Goal: Obtain resource: Download file/media

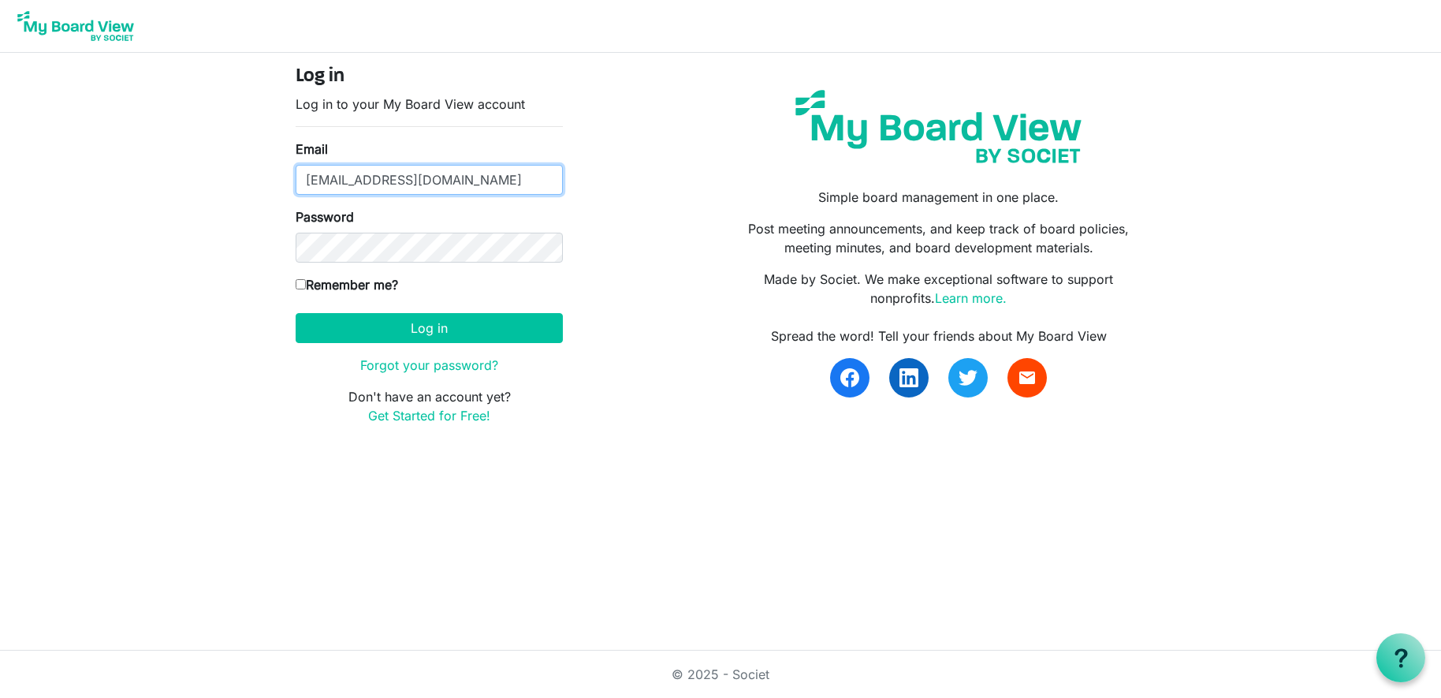
type input "[EMAIL_ADDRESS][DOMAIN_NAME]"
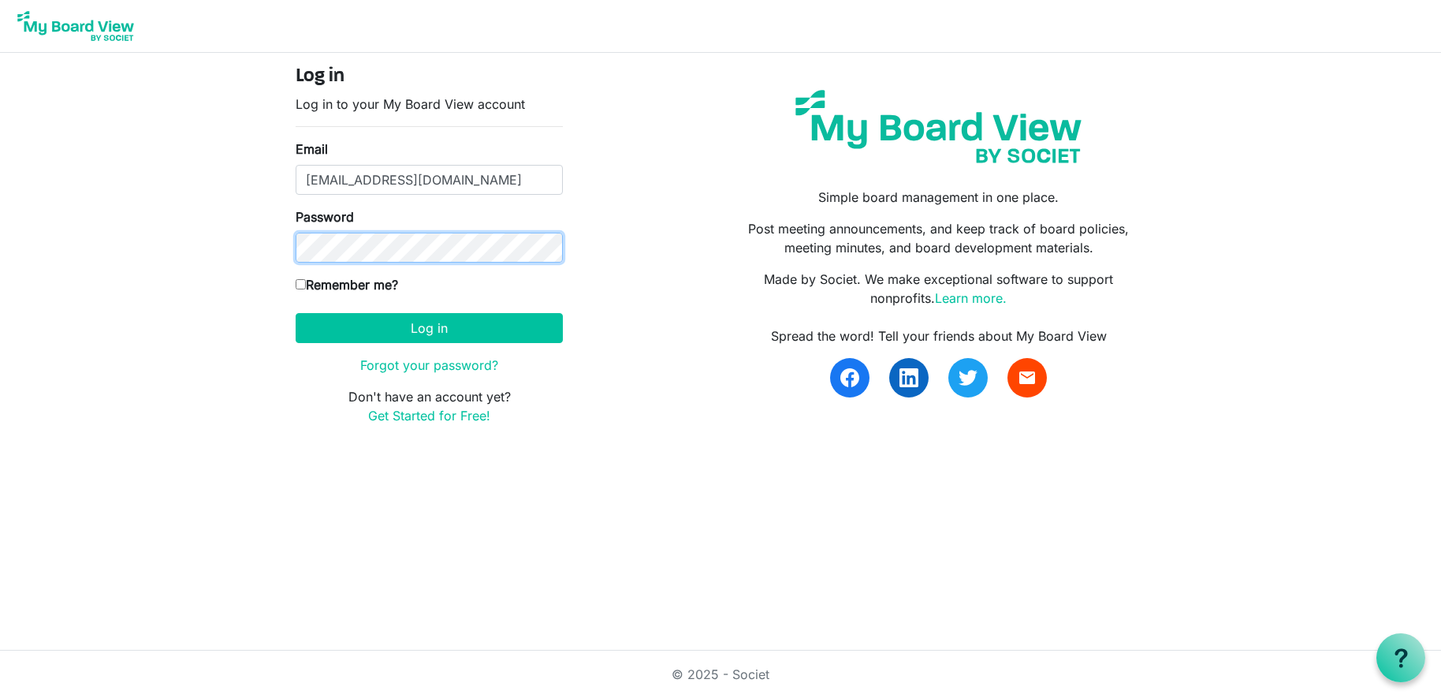
click at [429, 327] on button "Log in" at bounding box center [429, 328] width 267 height 30
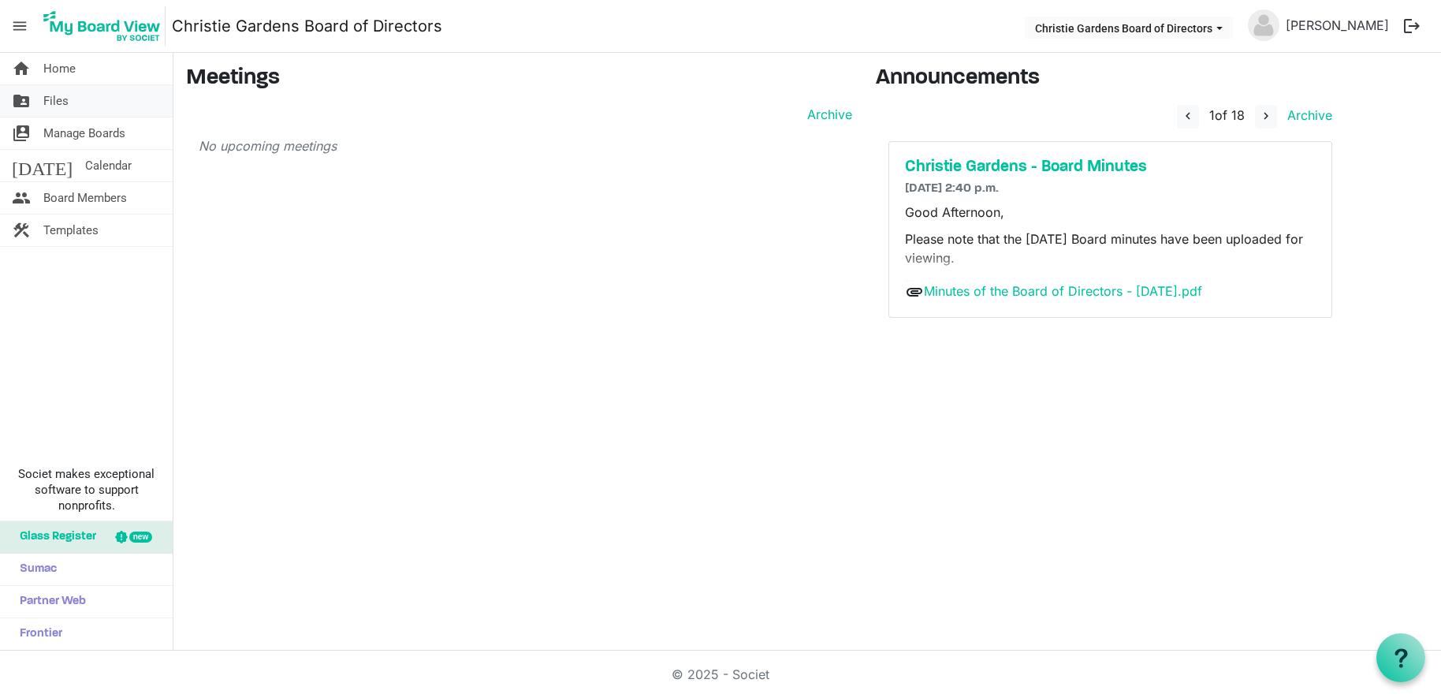
click at [51, 101] on span "Files" at bounding box center [55, 101] width 25 height 32
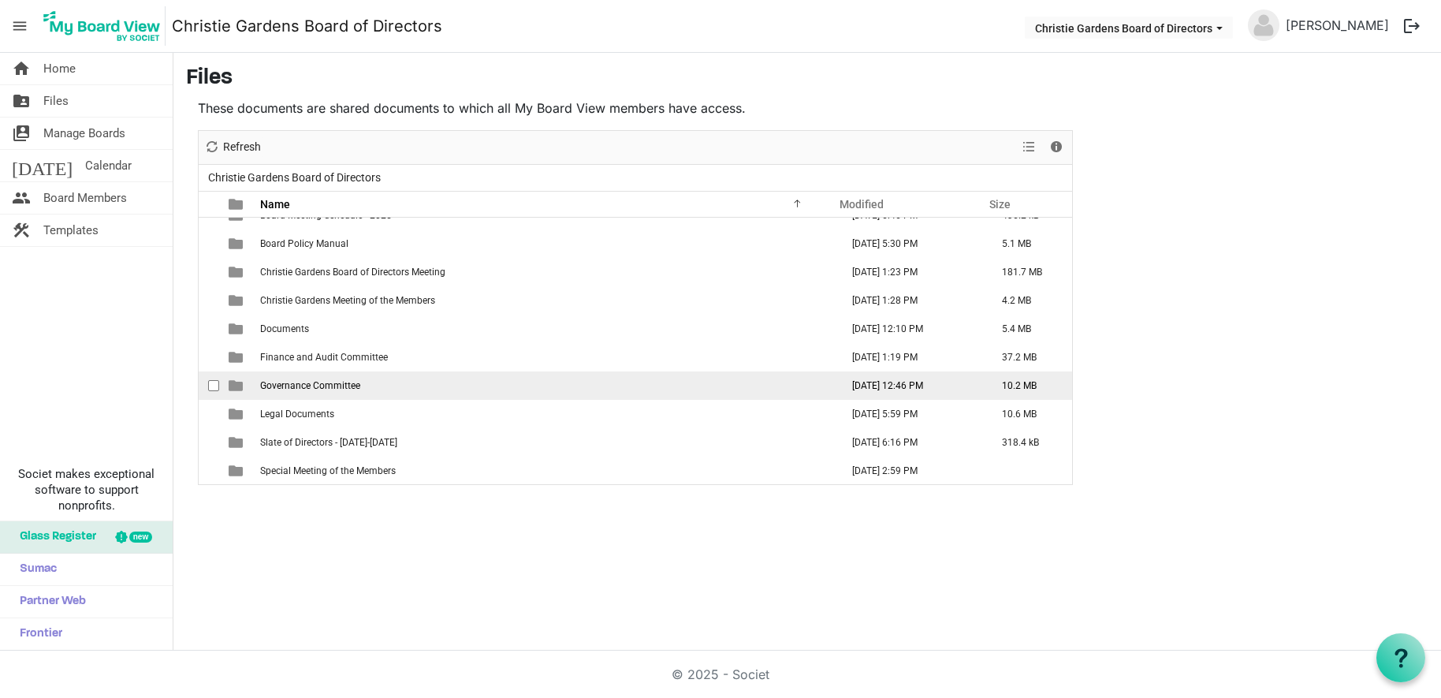
click at [315, 386] on span "Governance Committee" at bounding box center [310, 385] width 100 height 11
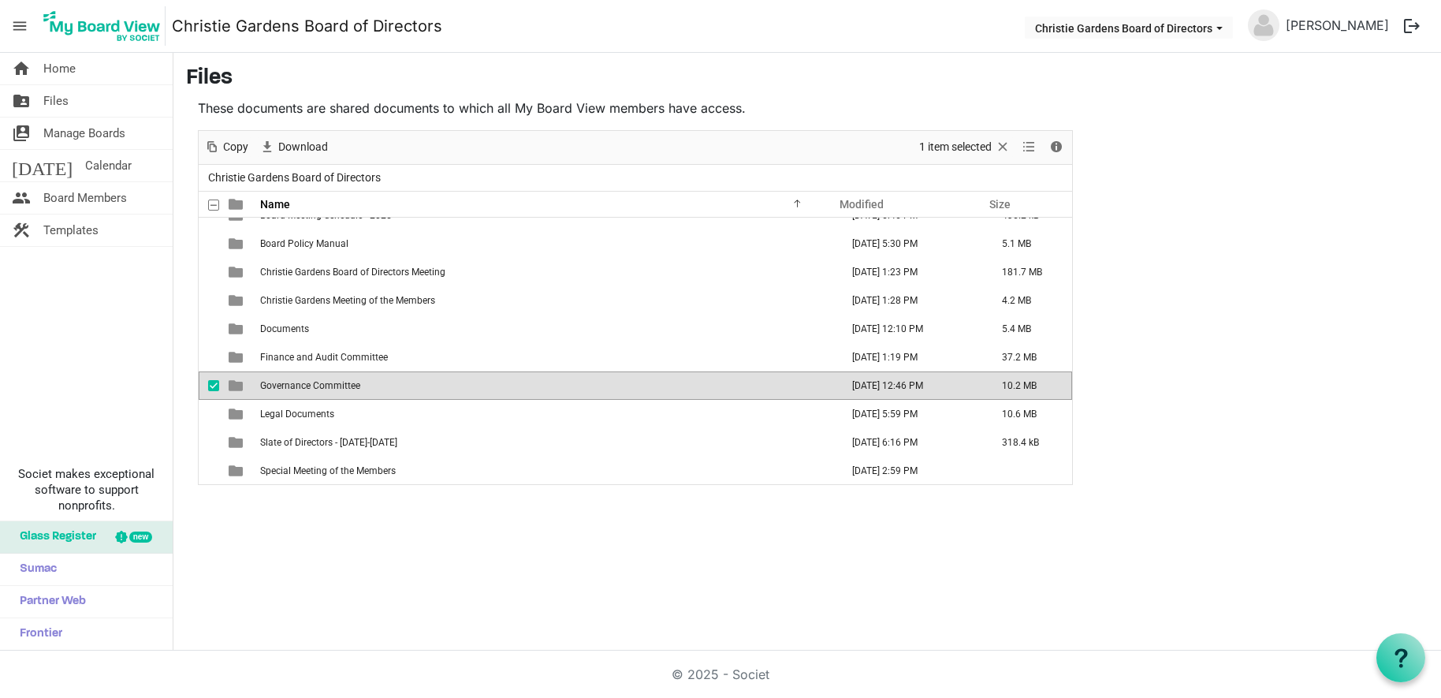
click at [312, 390] on span "Governance Committee" at bounding box center [310, 385] width 100 height 11
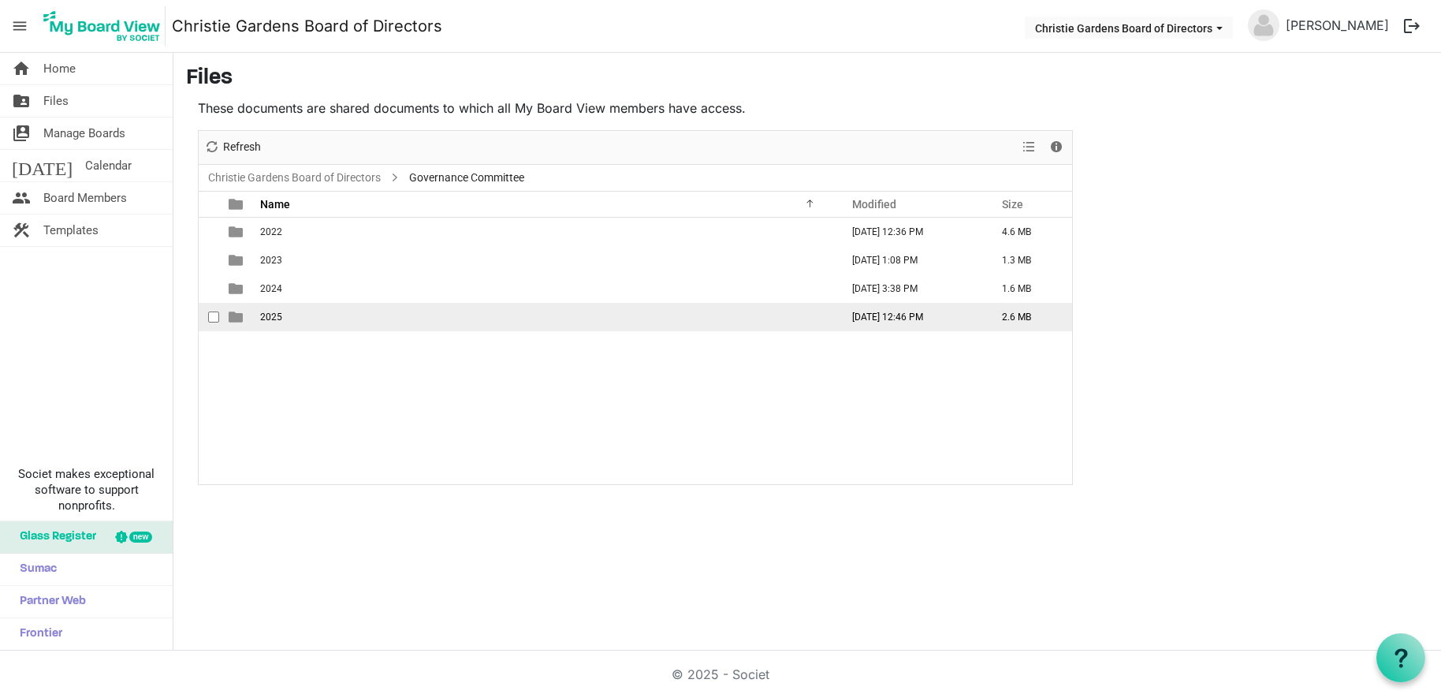
click at [266, 316] on span "2025" at bounding box center [271, 316] width 22 height 11
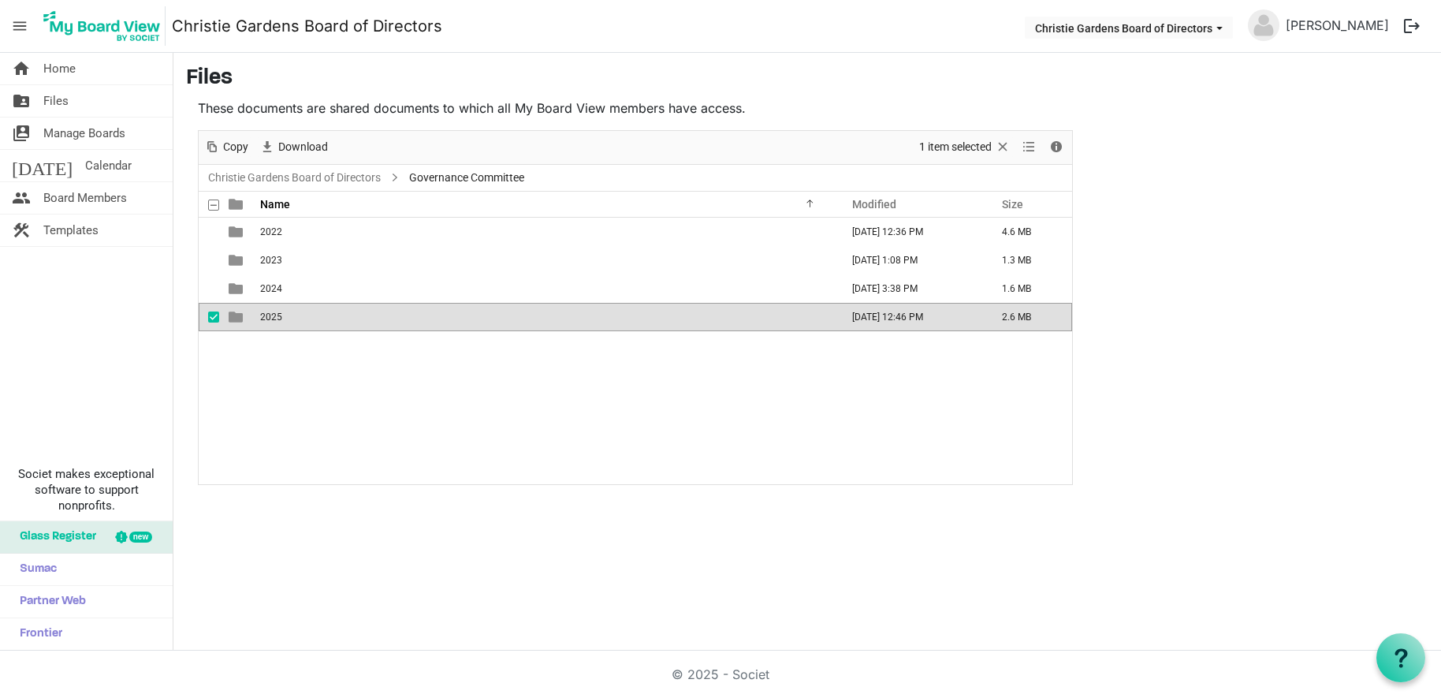
click at [275, 320] on span "2025" at bounding box center [271, 316] width 22 height 11
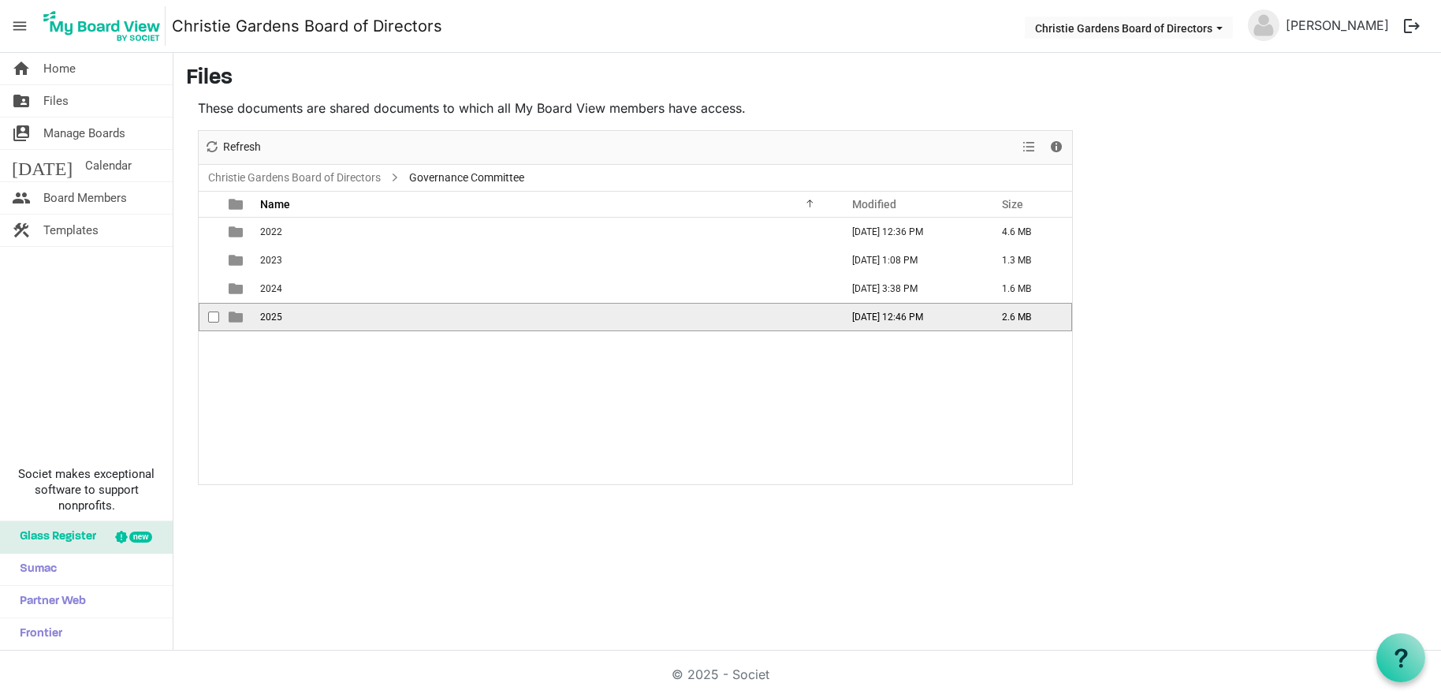
click at [275, 320] on span "2025" at bounding box center [271, 316] width 22 height 11
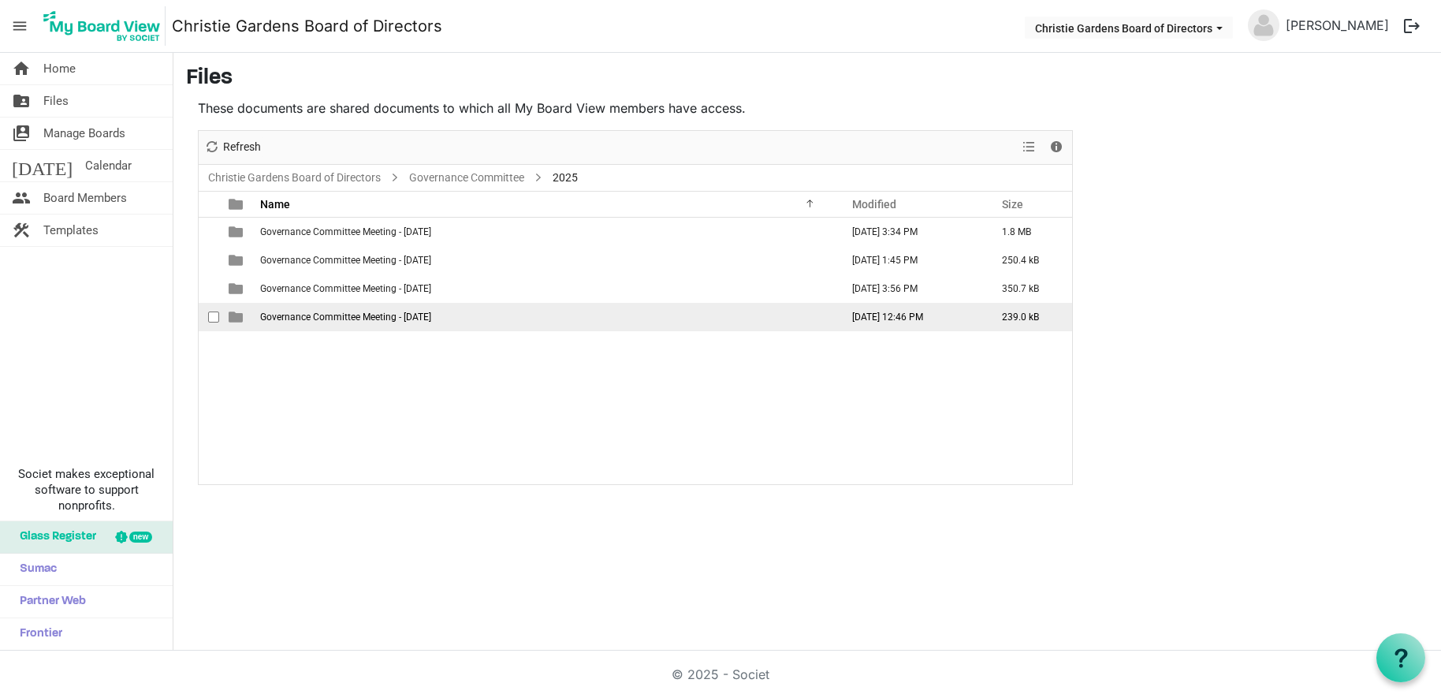
click at [352, 319] on span "Governance Committee Meeting - October 6, 2025" at bounding box center [345, 316] width 171 height 11
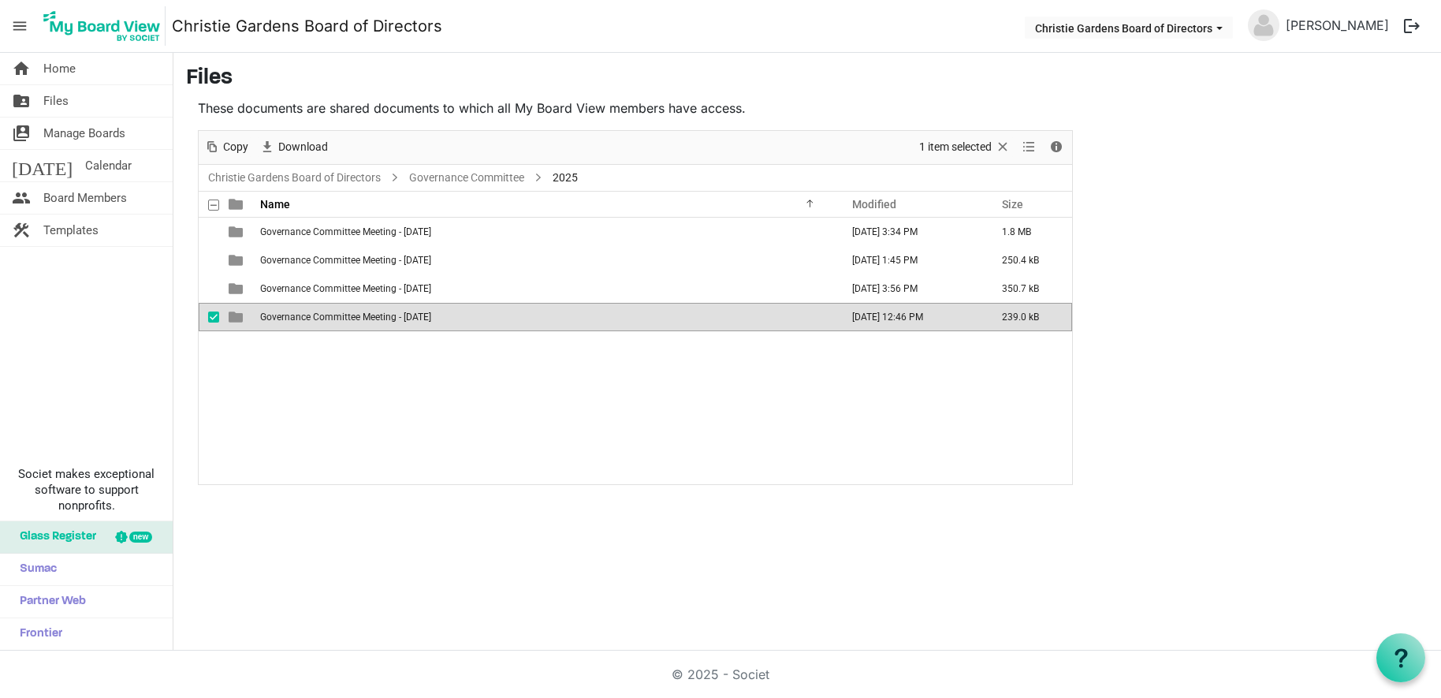
click at [352, 319] on span "Governance Committee Meeting - October 6, 2025" at bounding box center [345, 316] width 171 height 11
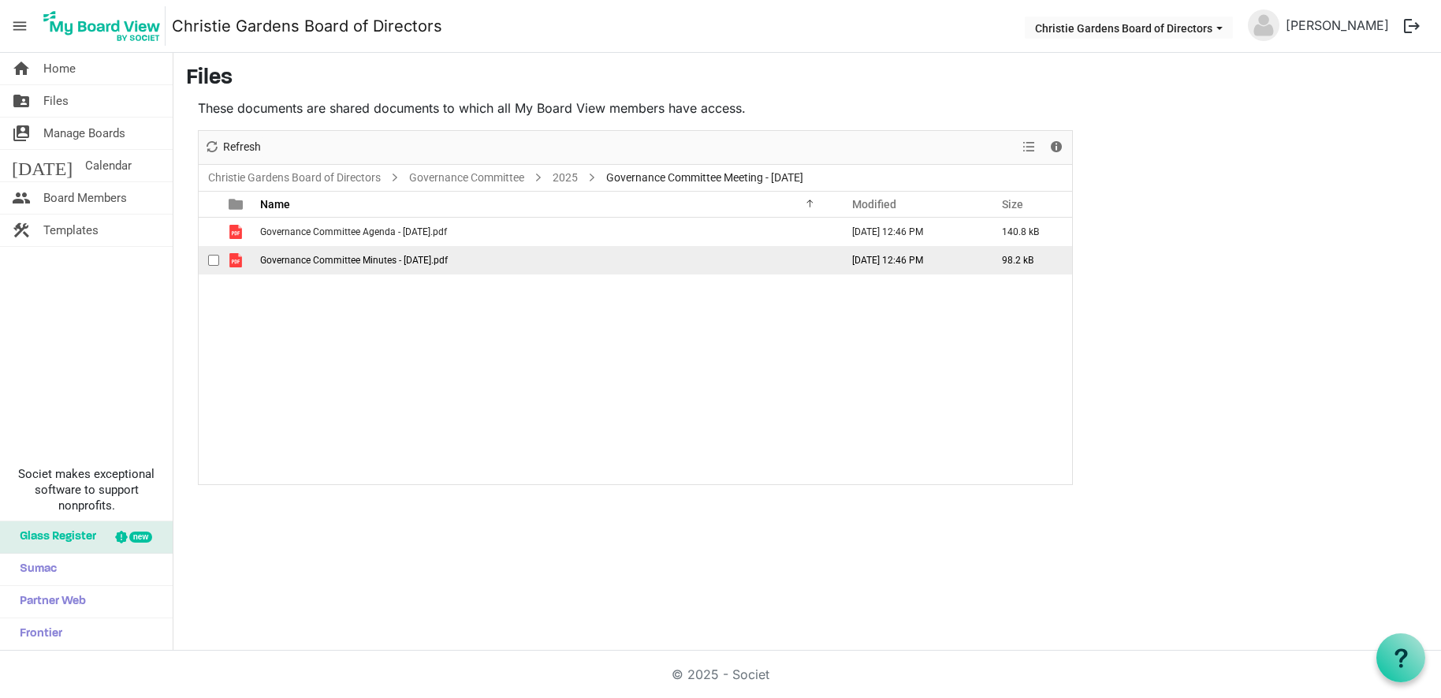
click at [314, 260] on span "Governance Committee Minutes - July 7, 2025.pdf" at bounding box center [354, 260] width 188 height 11
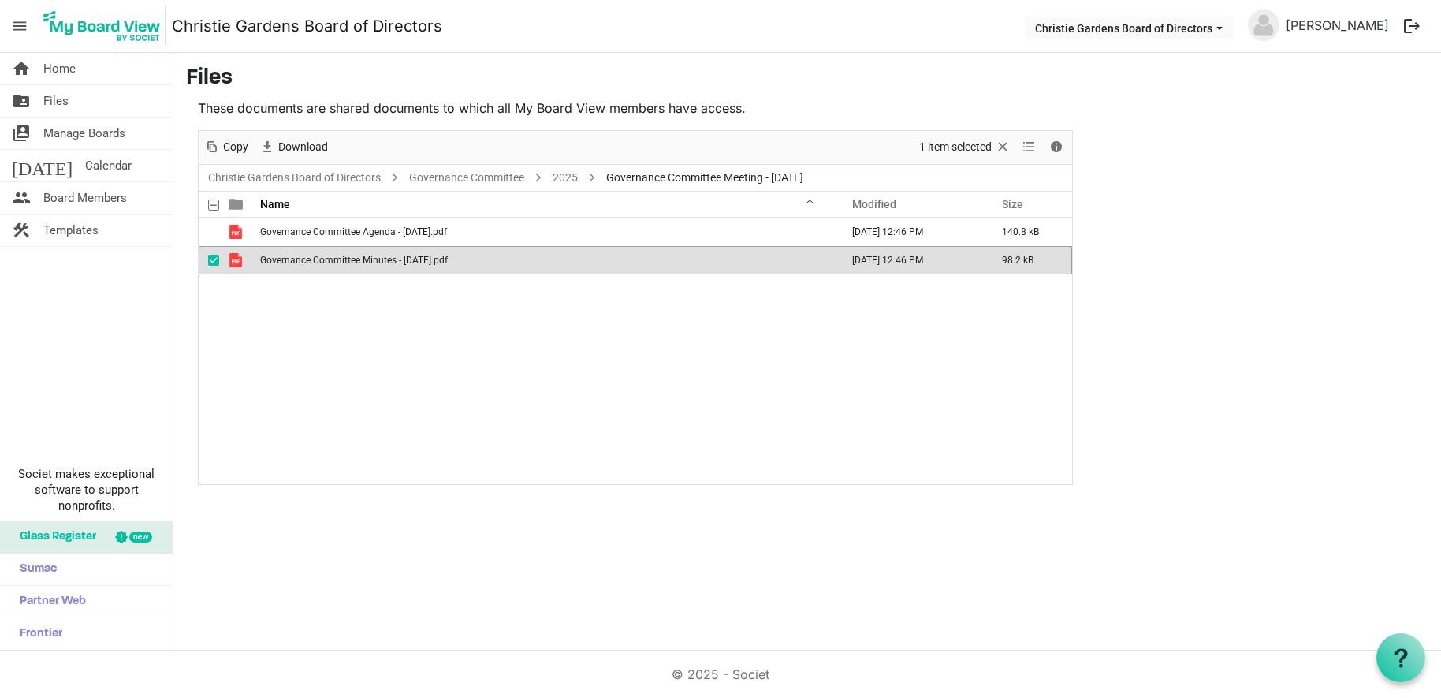
click at [314, 260] on span "Governance Committee Minutes - July 7, 2025.pdf" at bounding box center [354, 260] width 188 height 11
click at [1128, 685] on div "© 2025 - Societ" at bounding box center [720, 673] width 899 height 47
click at [1052, 680] on div "© 2025 - Societ" at bounding box center [720, 673] width 899 height 47
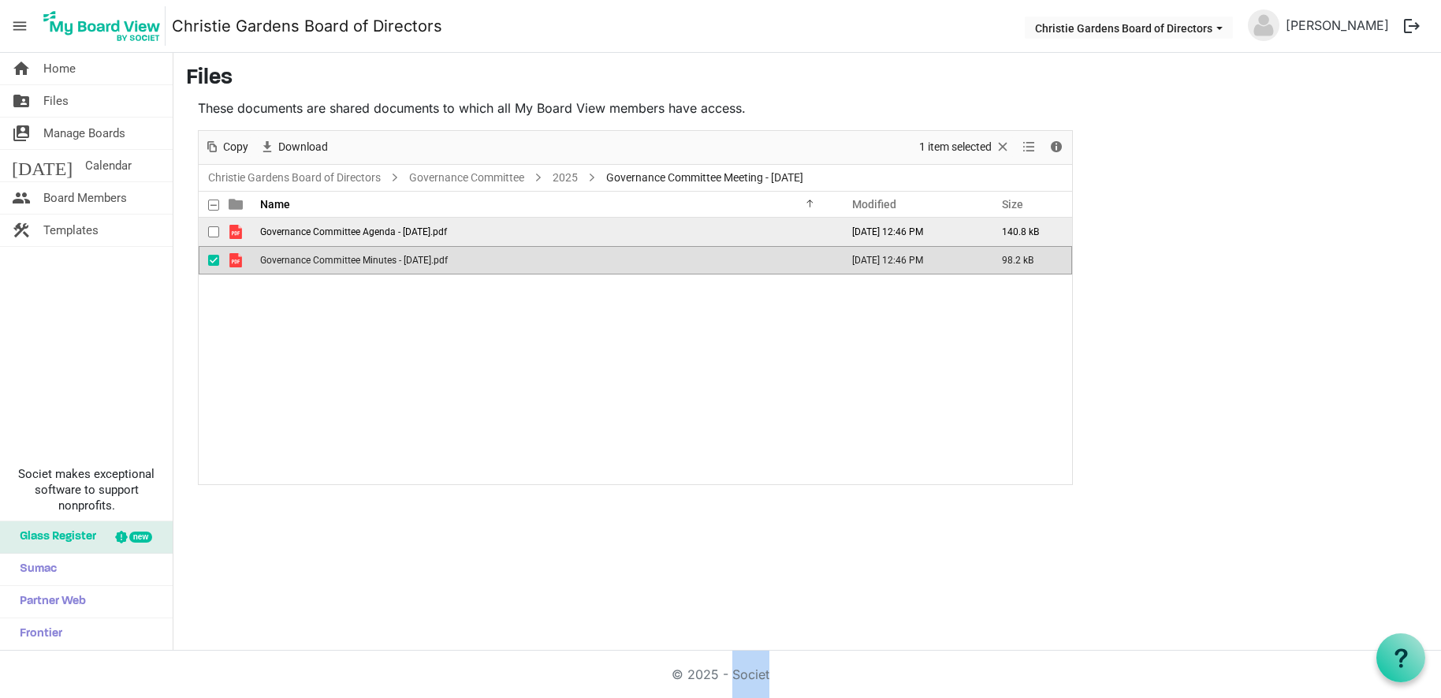
click at [344, 233] on span "Governance Committee Agenda - October 6, 2025.pdf" at bounding box center [353, 231] width 187 height 11
